Goal: Navigation & Orientation: Find specific page/section

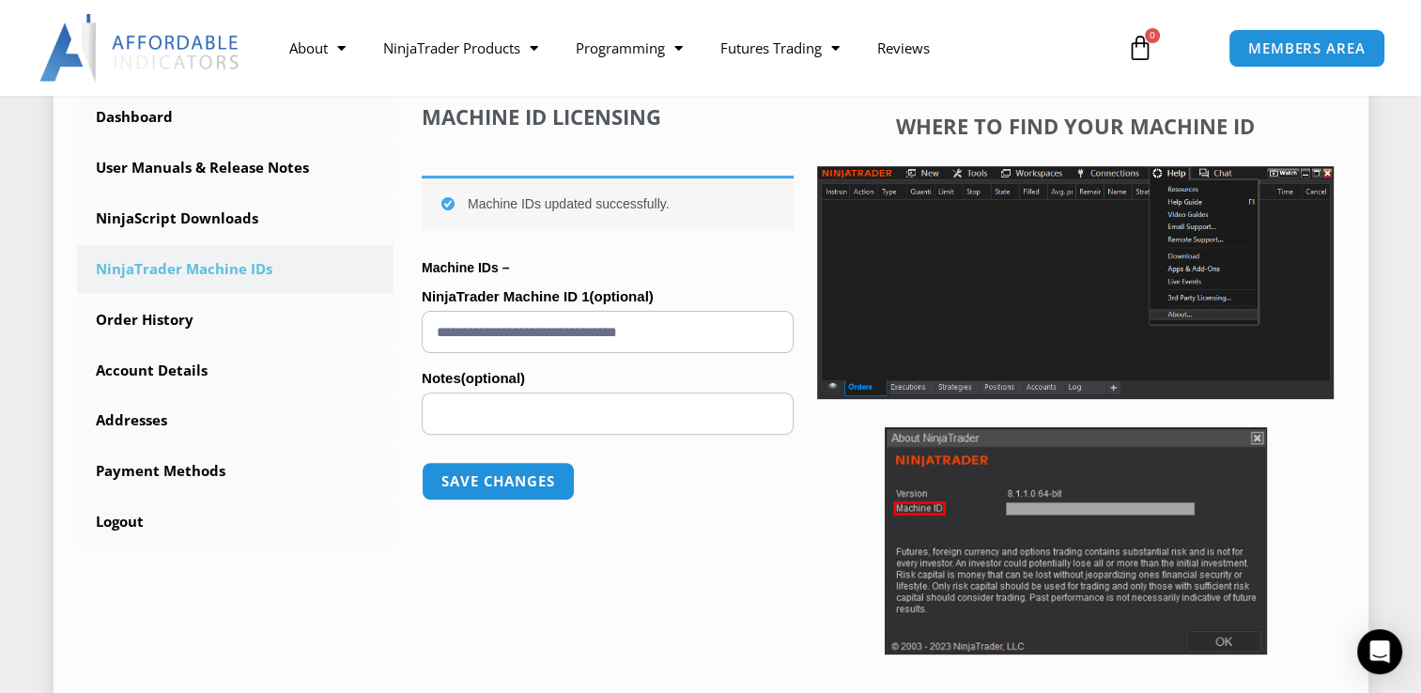
scroll to position [531, 0]
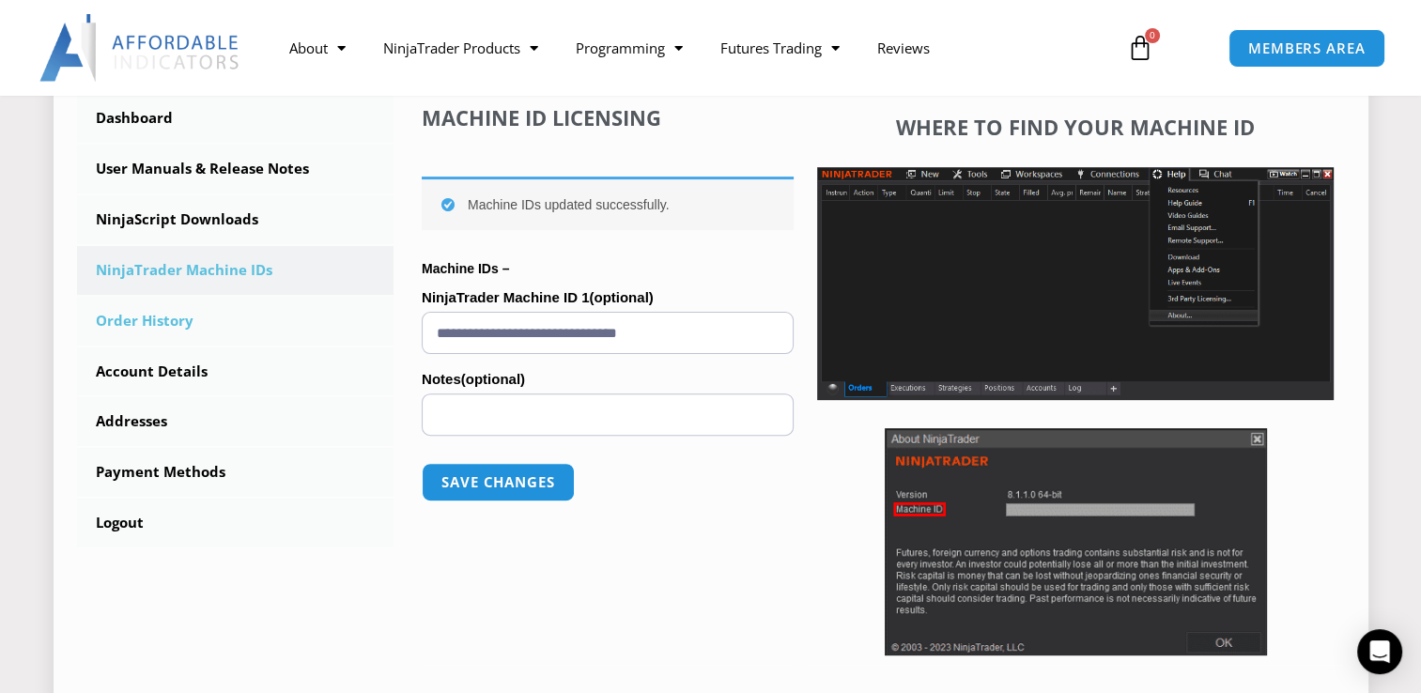
click at [154, 334] on link "Order History" at bounding box center [235, 321] width 317 height 49
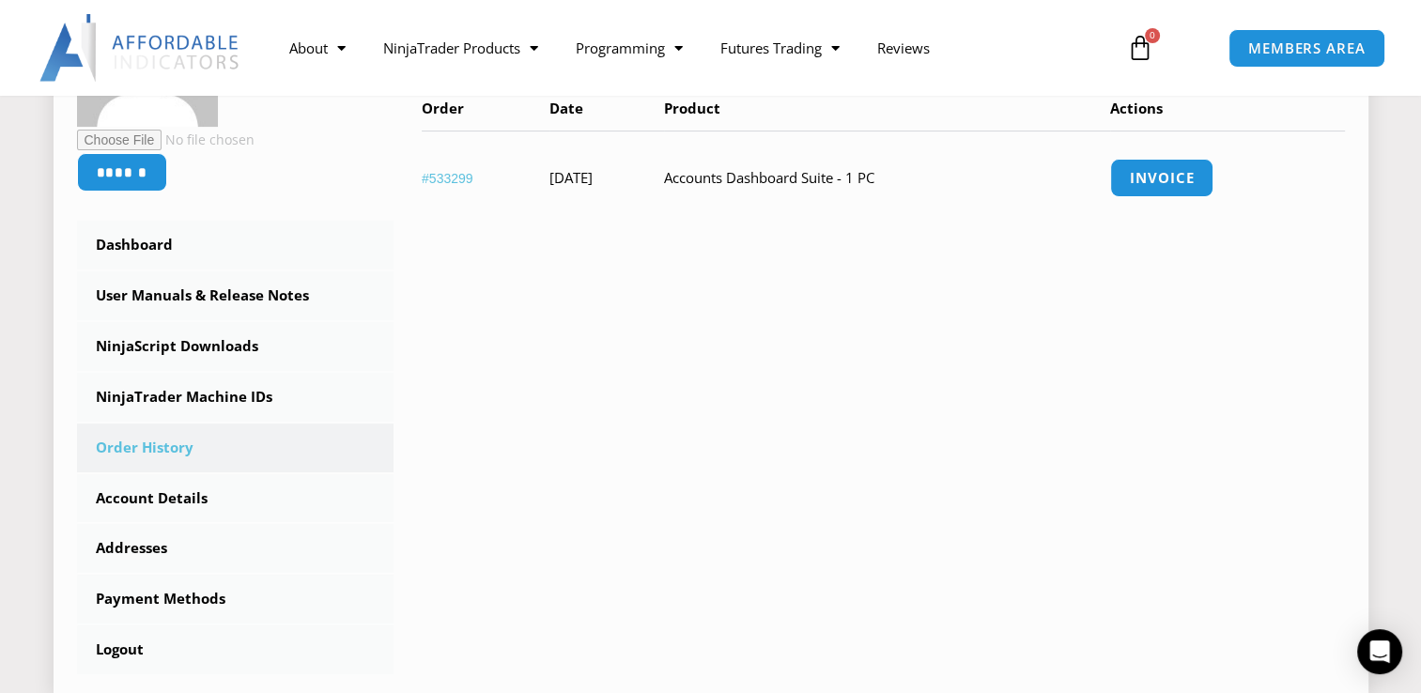
scroll to position [406, 0]
click at [131, 246] on link "Dashboard" at bounding box center [235, 244] width 317 height 49
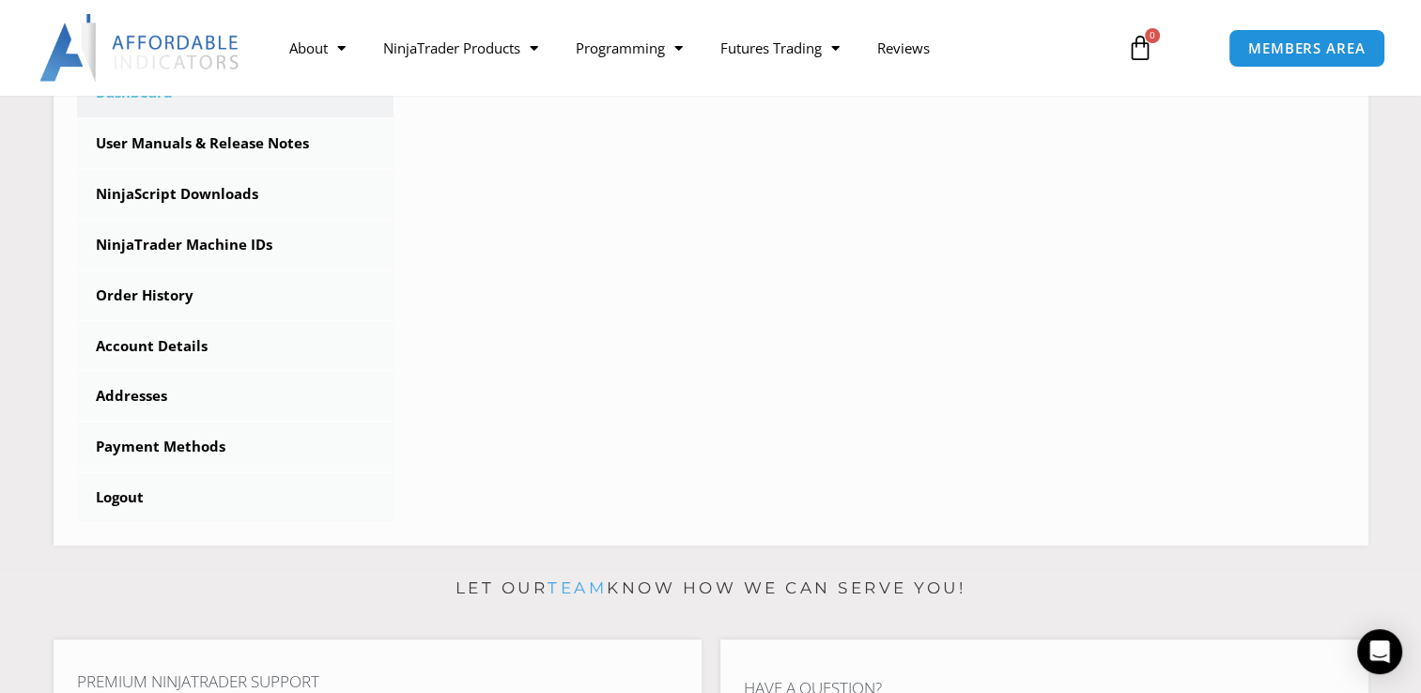
scroll to position [137, 0]
